Goal: Information Seeking & Learning: Check status

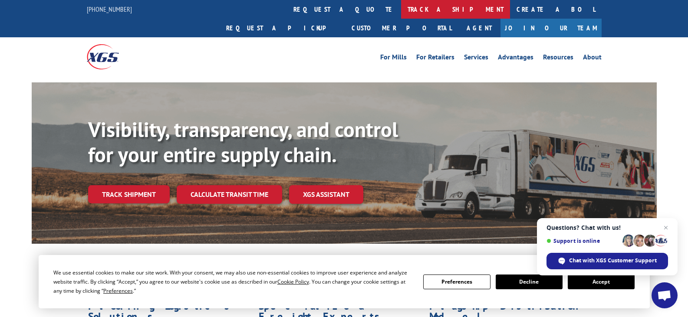
click at [401, 11] on link "track a shipment" at bounding box center [455, 9] width 109 height 19
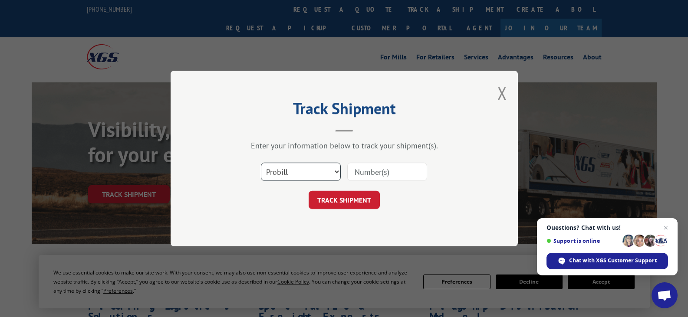
click at [335, 174] on select "Select category... Probill BOL PO" at bounding box center [301, 172] width 80 height 18
select select "bol"
click at [261, 163] on select "Select category... Probill BOL PO" at bounding box center [301, 172] width 80 height 18
click at [389, 173] on input at bounding box center [387, 172] width 80 height 18
type input "6022742"
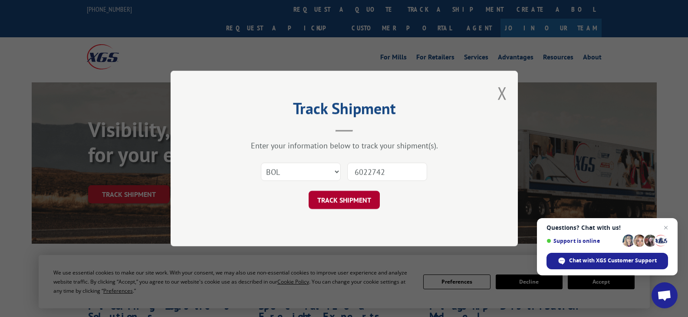
click at [342, 201] on button "TRACK SHIPMENT" at bounding box center [344, 200] width 71 height 18
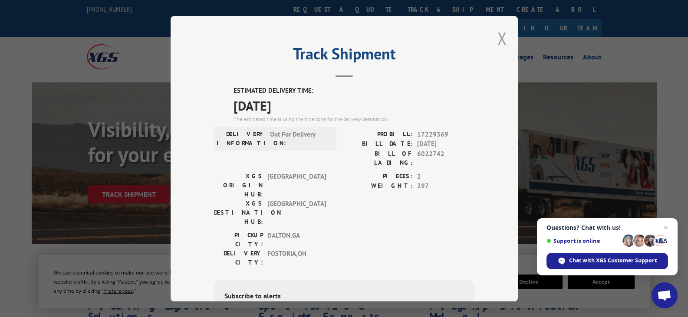
click at [501, 36] on button "Close modal" at bounding box center [503, 38] width 10 height 23
